Goal: Use online tool/utility: Use online tool/utility

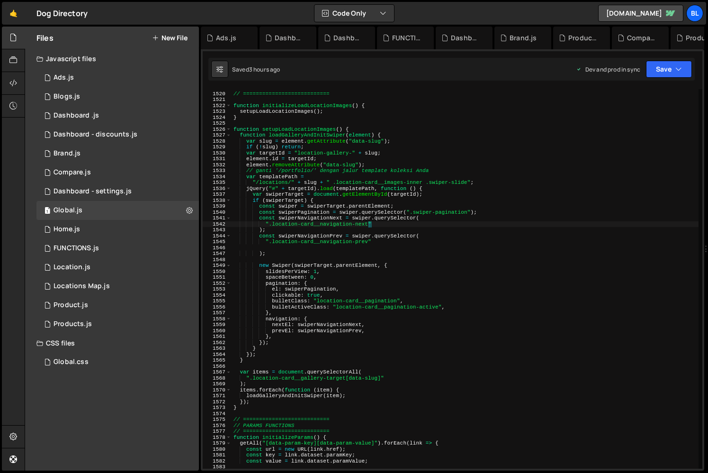
scroll to position [14723, 0]
click at [425, 271] on div "// LOAD LOCATIONS IMAGES // =========================== function initializeLoad…" at bounding box center [465, 280] width 467 height 391
type textarea "slidesPerView: 1,"
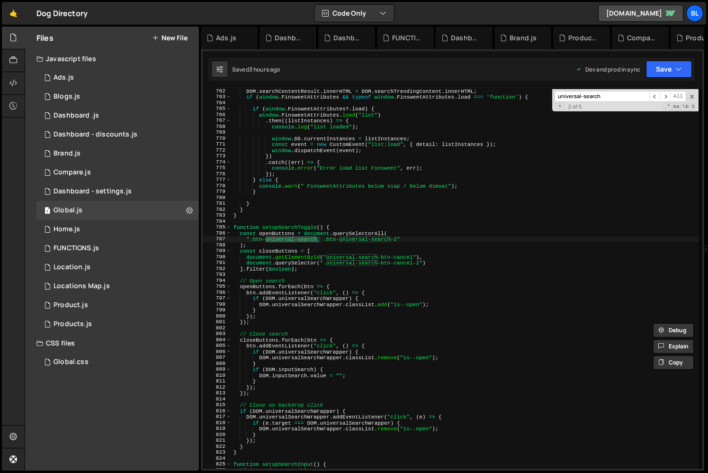
scroll to position [4506, 0]
type input "universal-search"
click at [303, 227] on div "if ( DOM . searchTrendingContent && DOM . searchContentResult ) { DOM . searchC…" at bounding box center [465, 278] width 467 height 391
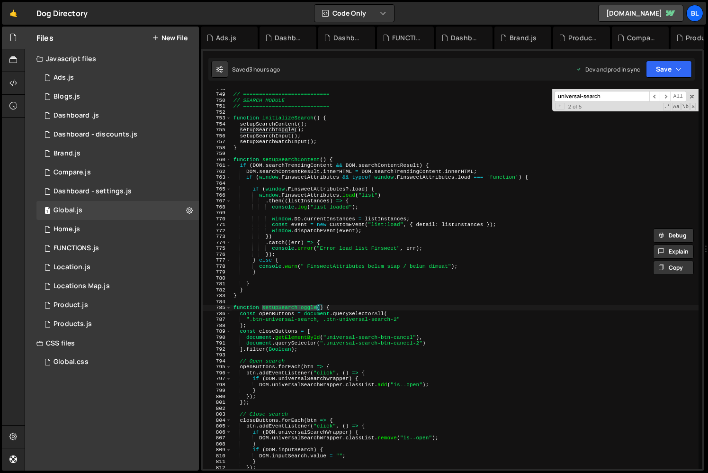
scroll to position [4426, 0]
click at [288, 160] on div "// =========================== // SEARCH MODULE // =========================== …" at bounding box center [465, 280] width 467 height 391
click at [281, 144] on div "// =========================== // SEARCH MODULE // =========================== …" at bounding box center [465, 280] width 467 height 391
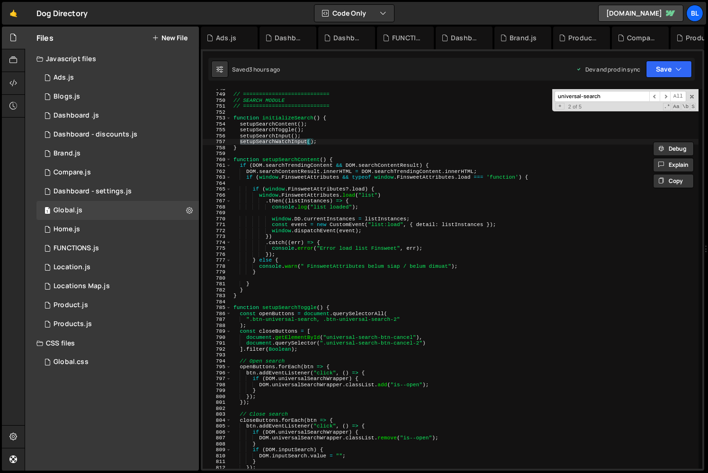
click at [273, 136] on div "// =========================== // SEARCH MODULE // =========================== …" at bounding box center [465, 280] width 467 height 391
click at [273, 127] on div "// =========================== // SEARCH MODULE // =========================== …" at bounding box center [465, 280] width 467 height 391
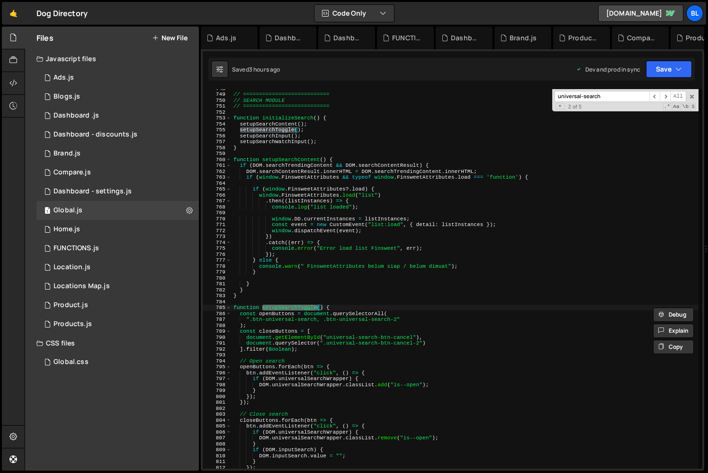
click at [279, 161] on div "// =========================== // SEARCH MODULE // =========================== …" at bounding box center [465, 280] width 467 height 391
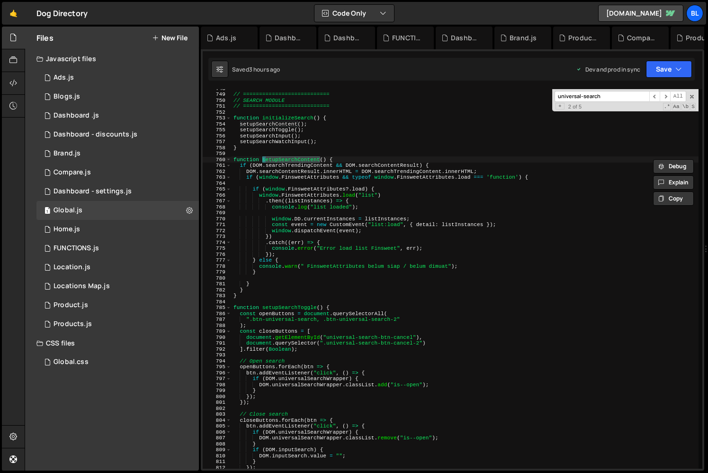
click at [278, 129] on div "// =========================== // SEARCH MODULE // =========================== …" at bounding box center [465, 280] width 467 height 391
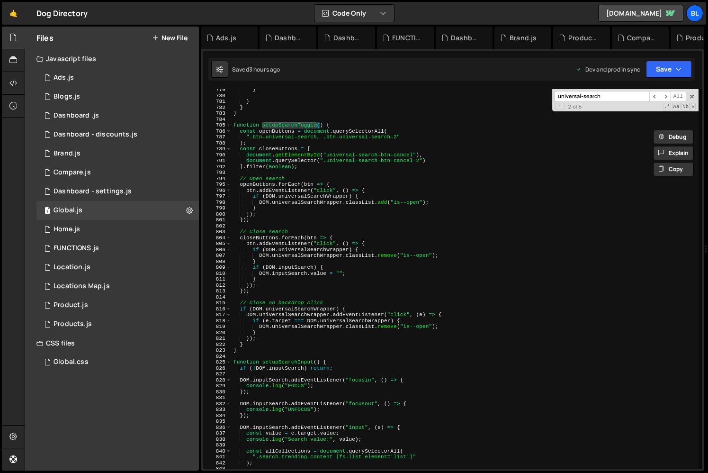
scroll to position [4609, 0]
click at [407, 412] on div "} } } } function setupSearchToggle ( ) { const openButtons = document . querySe…" at bounding box center [465, 281] width 467 height 391
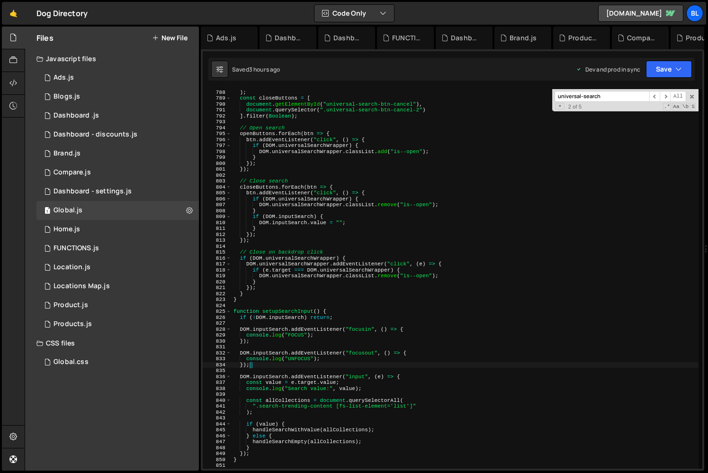
scroll to position [4624, 0]
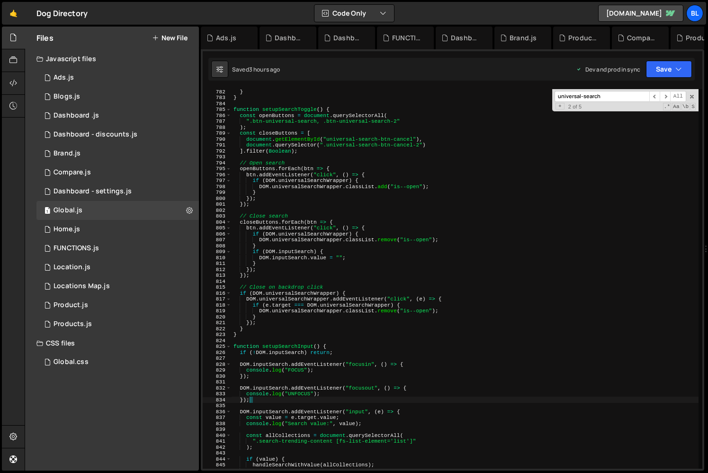
click at [374, 306] on div "} } function setupSearchToggle ( ) { const openButtons = document . querySelect…" at bounding box center [465, 284] width 467 height 391
type textarea "if ([DOMAIN_NAME] === DOM.universalSearchWrapper) {"
paste input "search__content-result"
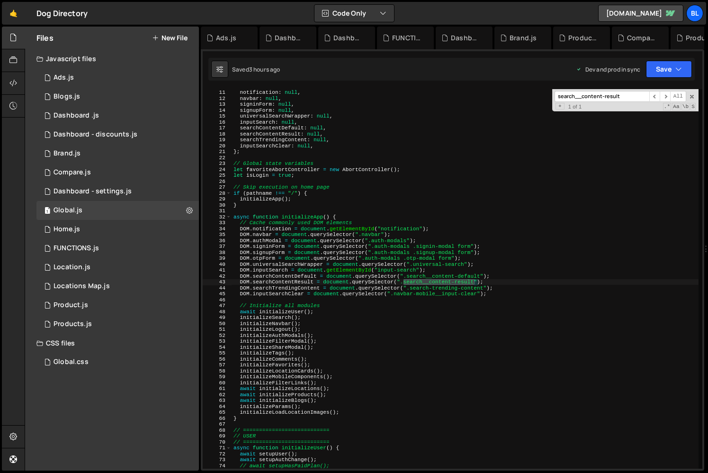
type input "search__content-result"
click at [293, 282] on div "const DOM = { notification : null , navbar : null , signinForm : null , signupF…" at bounding box center [465, 278] width 467 height 391
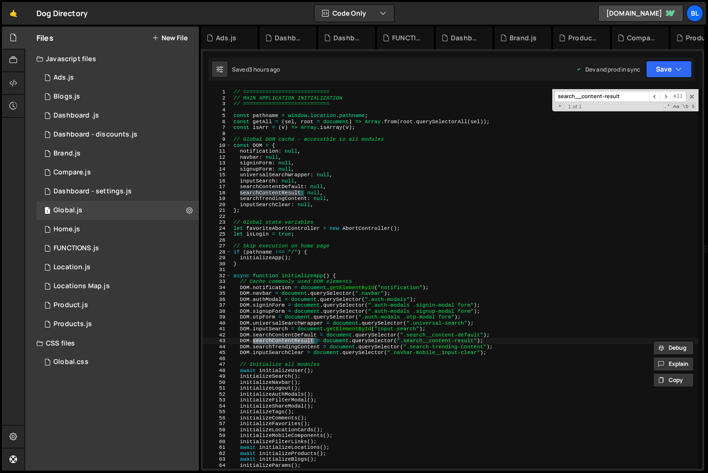
scroll to position [4316, 0]
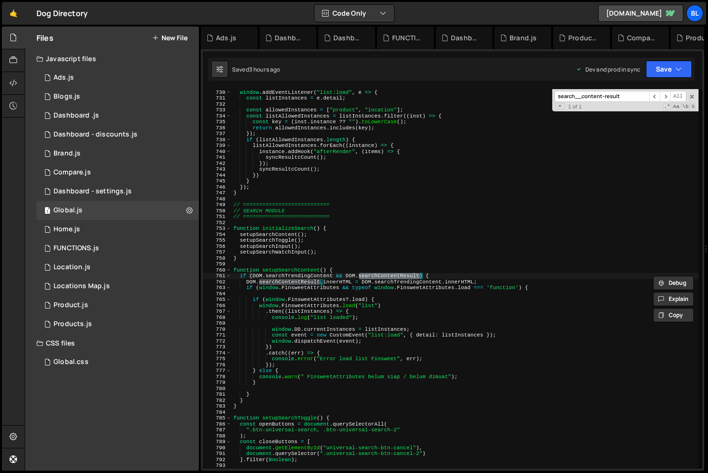
click at [413, 279] on div "window . addEventListener ( "list:load" , e => { const listInstances = e . deta…" at bounding box center [465, 278] width 467 height 391
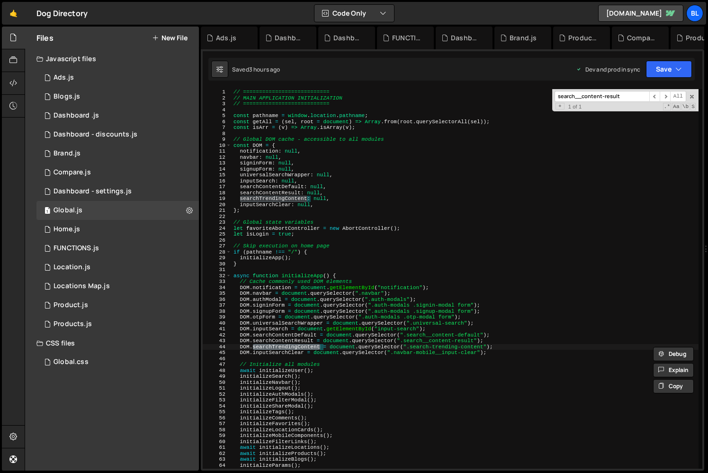
type textarea "if (DOM.searchTrendingContent && DOM.searchContentResult) {"
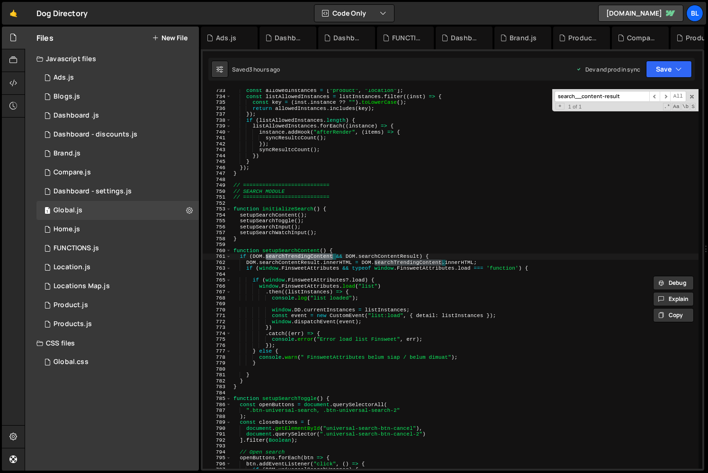
scroll to position [4336, 0]
click at [358, 276] on div "const allowedInstances = [ "product" , "location" ] ; const listAllowedInstance…" at bounding box center [465, 283] width 467 height 391
type textarea "if (window.FinsweetAttributes && typeof window.FinsweetAttributes.load === 'fun…"
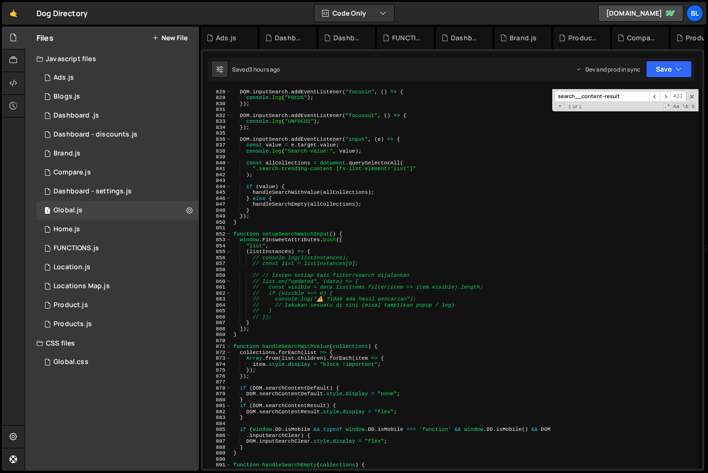
scroll to position [4897, 0]
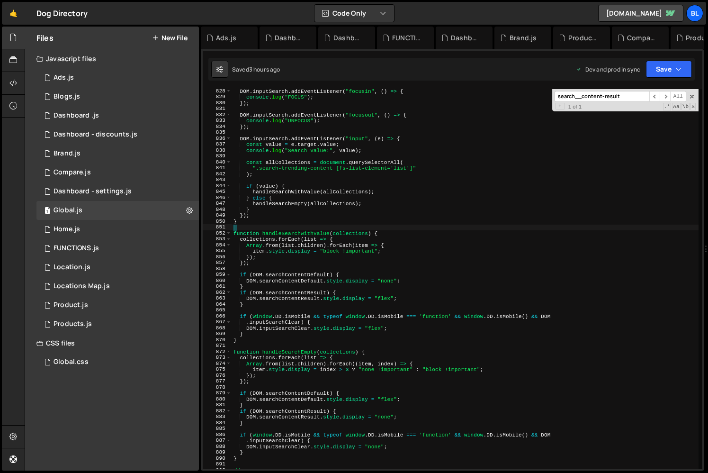
drag, startPoint x: 248, startPoint y: 338, endPoint x: 251, endPoint y: 227, distance: 110.4
click at [251, 227] on div "DOM . inputSearch . addEventListener ( "focusin" , ( ) => { console . log ( "FO…" at bounding box center [465, 283] width 467 height 391
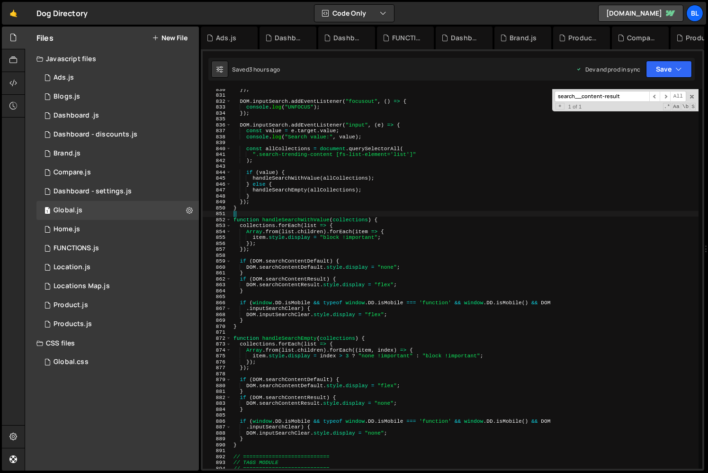
scroll to position [4912, 0]
click at [291, 280] on div "}) ; DOM . inputSearch . addEventListener ( "focusout" , ( ) => { console . log…" at bounding box center [465, 281] width 467 height 391
click at [293, 259] on div "}) ; DOM . inputSearch . addEventListener ( "focusout" , ( ) => { console . log…" at bounding box center [465, 281] width 467 height 391
click at [290, 287] on div "}) ; DOM . inputSearch . addEventListener ( "focusout" , ( ) => { console . log…" at bounding box center [465, 281] width 467 height 391
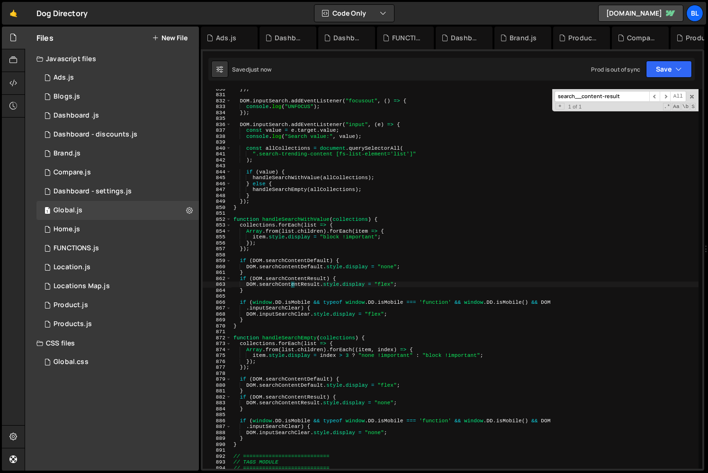
click at [285, 309] on div "}) ; DOM . inputSearch . addEventListener ( "focusout" , ( ) => { console . log…" at bounding box center [465, 281] width 467 height 391
click at [283, 315] on div "}) ; DOM . inputSearch . addEventListener ( "focusout" , ( ) => { console . log…" at bounding box center [465, 281] width 467 height 391
click at [281, 325] on div "}) ; DOM . inputSearch . addEventListener ( "focusout" , ( ) => { console . log…" at bounding box center [465, 281] width 467 height 391
click at [286, 315] on div "}) ; DOM . inputSearch . addEventListener ( "focusout" , ( ) => { console . log…" at bounding box center [465, 281] width 467 height 391
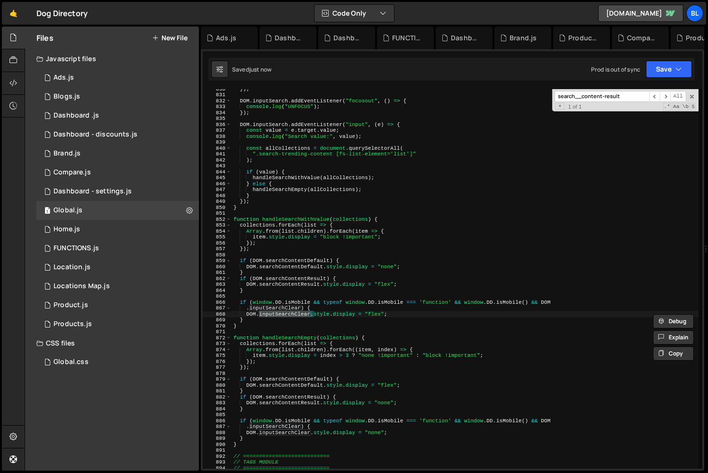
click at [321, 314] on div "}) ; DOM . inputSearch . addEventListener ( "focusout" , ( ) => { console . log…" at bounding box center [465, 281] width 467 height 391
click at [348, 328] on div "}) ; DOM . inputSearch . addEventListener ( "focusout" , ( ) => { console . log…" at bounding box center [465, 281] width 467 height 391
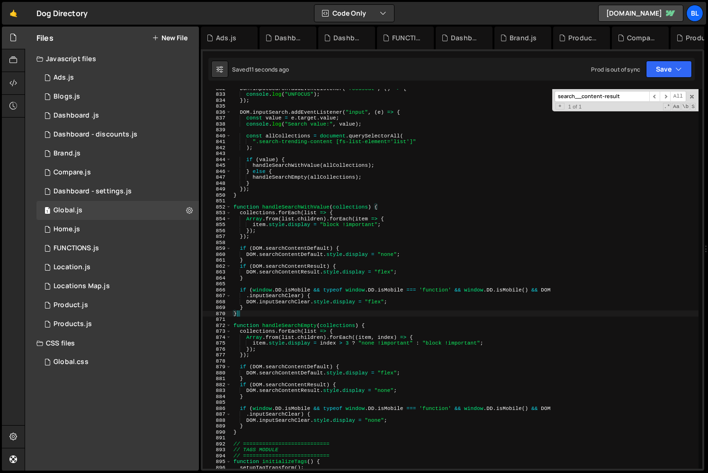
scroll to position [4924, 0]
click at [286, 326] on div "DOM . inputSearch . addEventListener ( "focusout" , ( ) => { console . log ( "U…" at bounding box center [465, 280] width 467 height 391
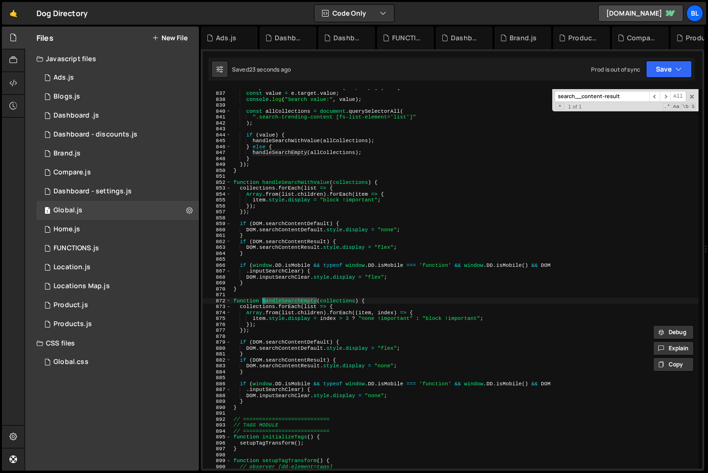
scroll to position [4947, 0]
click at [283, 303] on div "DOM . inputSearch . addEventListener ( "input" , ( e ) => { const value = e . t…" at bounding box center [465, 278] width 467 height 379
click at [324, 288] on div "DOM . inputSearch . addEventListener ( "input" , ( e ) => { const value = e . t…" at bounding box center [465, 281] width 467 height 391
type textarea "}"
paste input "function setupSearchWatchInput() { window.FinsweetAttributes.push([ "list", (li…"
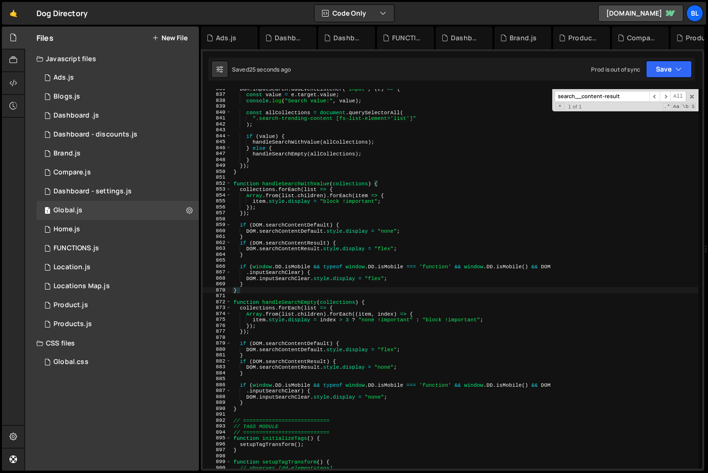
type input "function setupSearchWatchInput() { window.FinsweetAttributes.push([ "list", (li…"
click at [400, 306] on div "DOM . inputSearch . addEventListener ( "input" , ( e ) => { const value = e . t…" at bounding box center [465, 281] width 467 height 391
type textarea "collections.forEach(list => {"
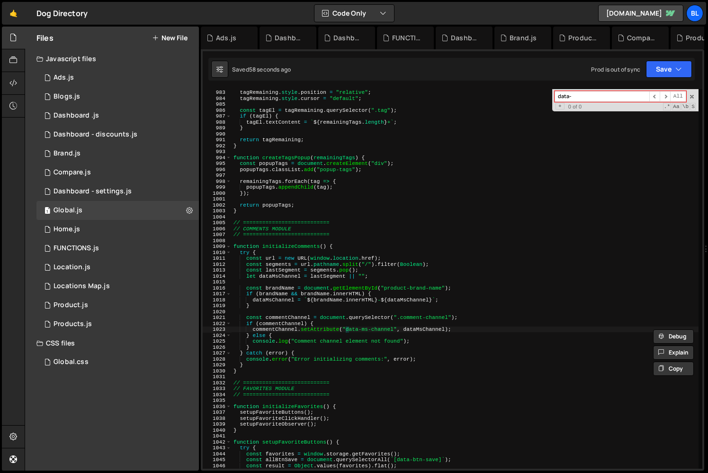
type input "data"
